Goal: Book appointment/travel/reservation

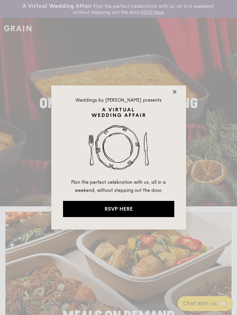
click at [176, 91] on icon at bounding box center [174, 92] width 4 height 4
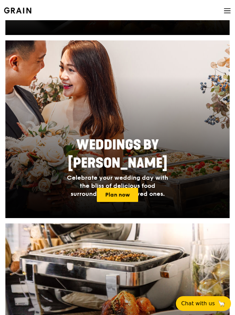
click at [129, 174] on span "Celebrate your wedding day with the bliss of delicious food surrounded by your …" at bounding box center [117, 186] width 101 height 24
click at [127, 192] on link "Plan now" at bounding box center [117, 195] width 41 height 14
